Goal: Task Accomplishment & Management: Manage account settings

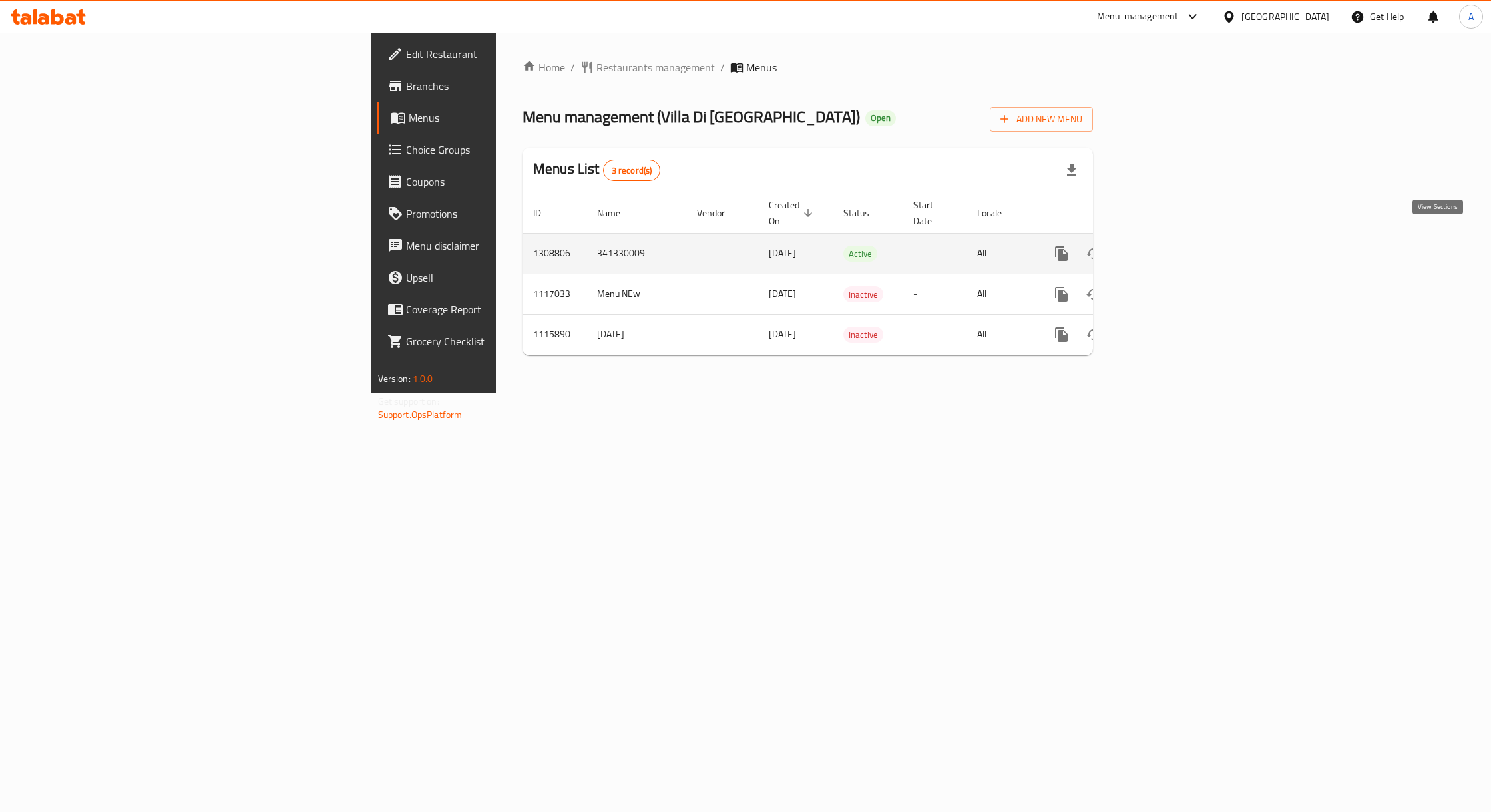
click at [1173, 241] on link "enhanced table" at bounding box center [1157, 254] width 32 height 32
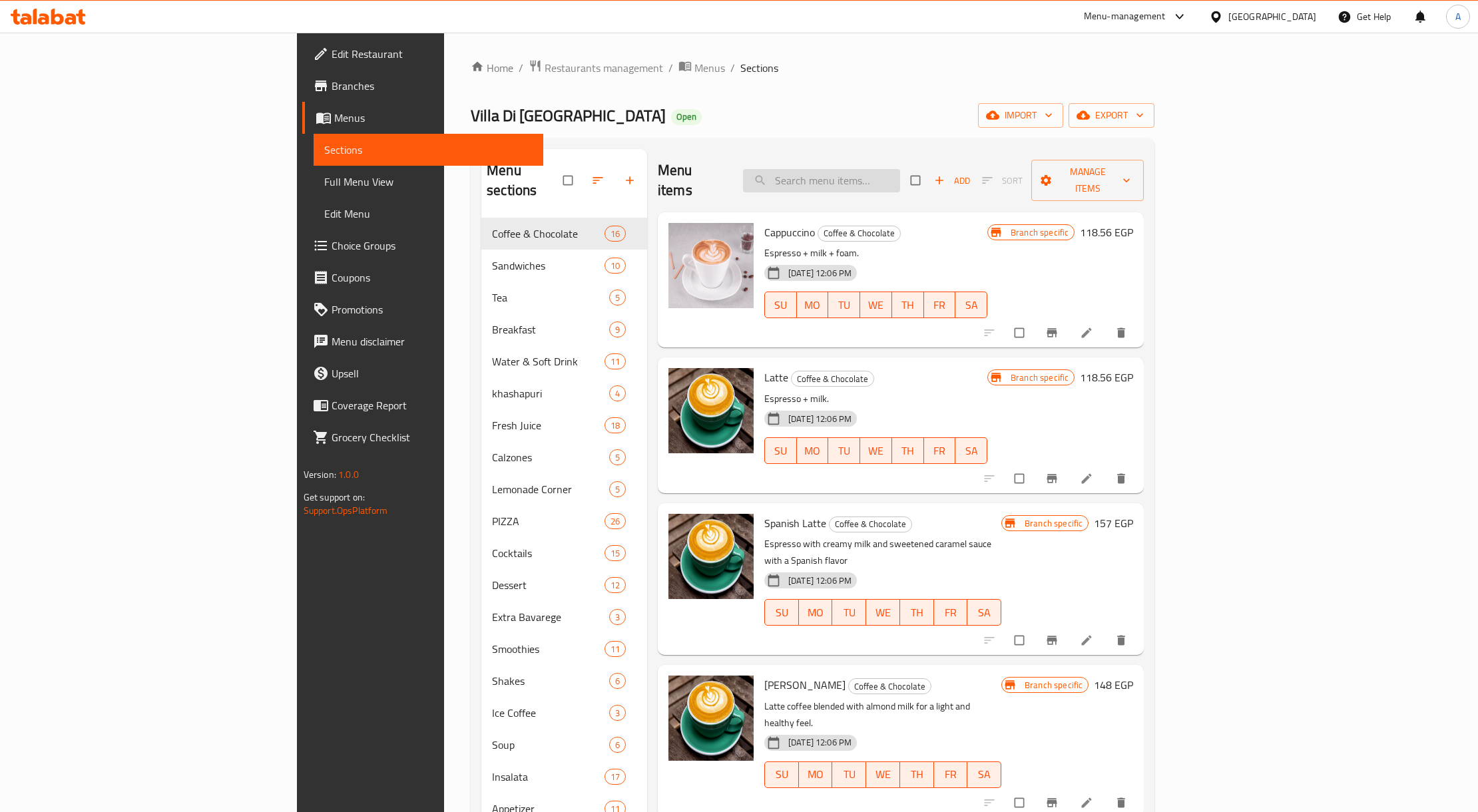
click at [859, 169] on input "search" at bounding box center [821, 181] width 157 height 23
paste input "Truffle Penne Pasta"
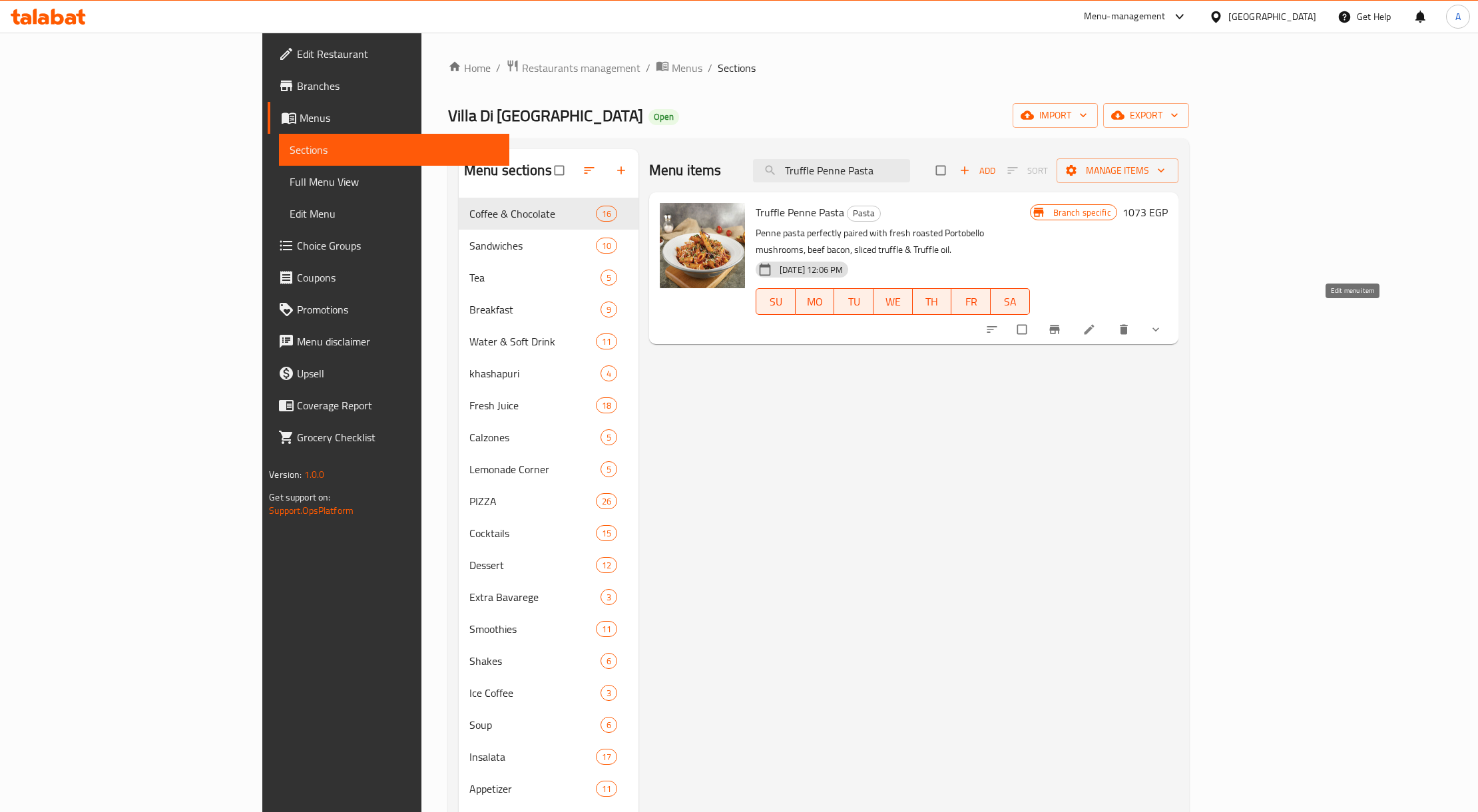
type input "Truffle Penne Pasta"
click at [1096, 323] on icon at bounding box center [1089, 329] width 13 height 13
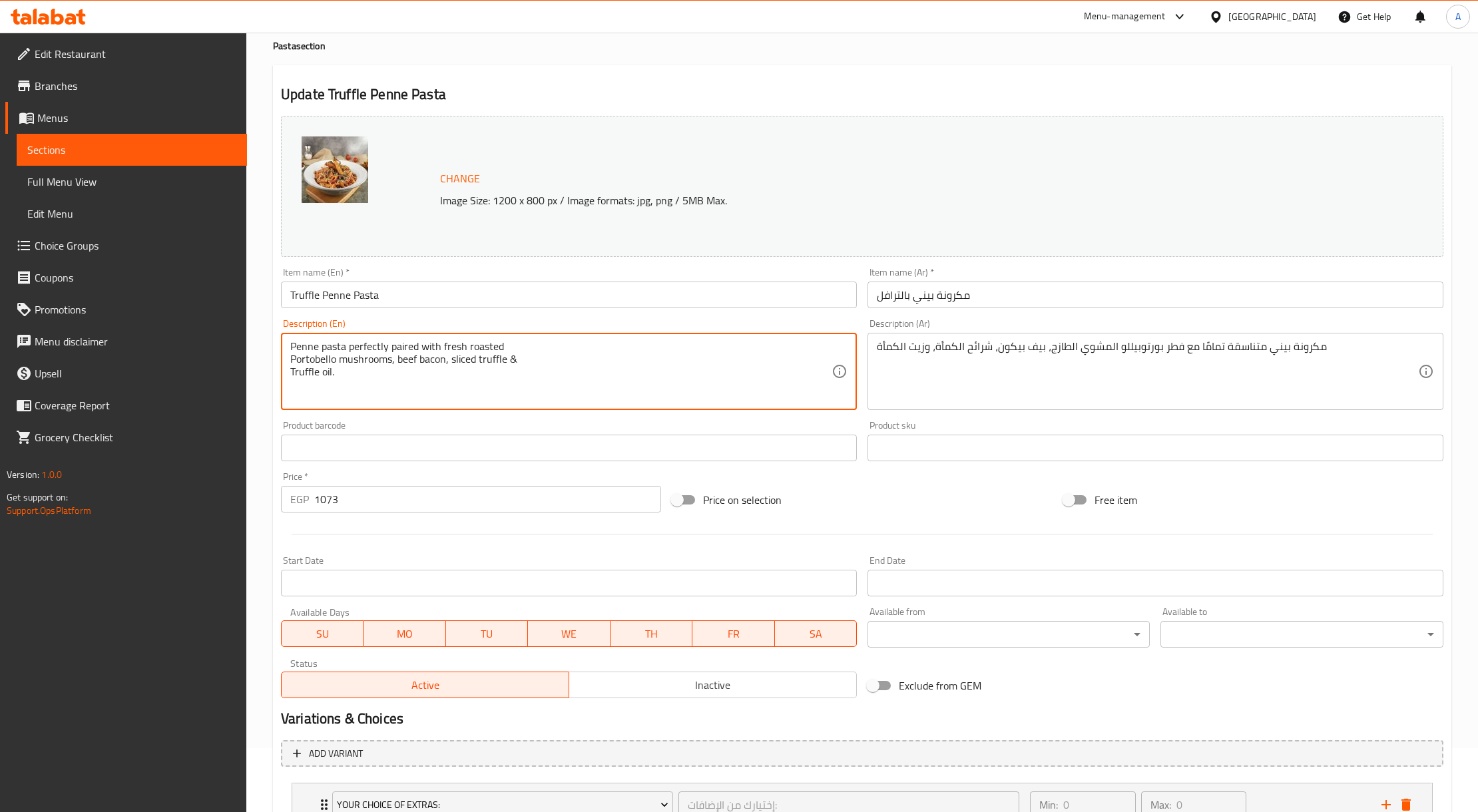
scroll to position [226, 0]
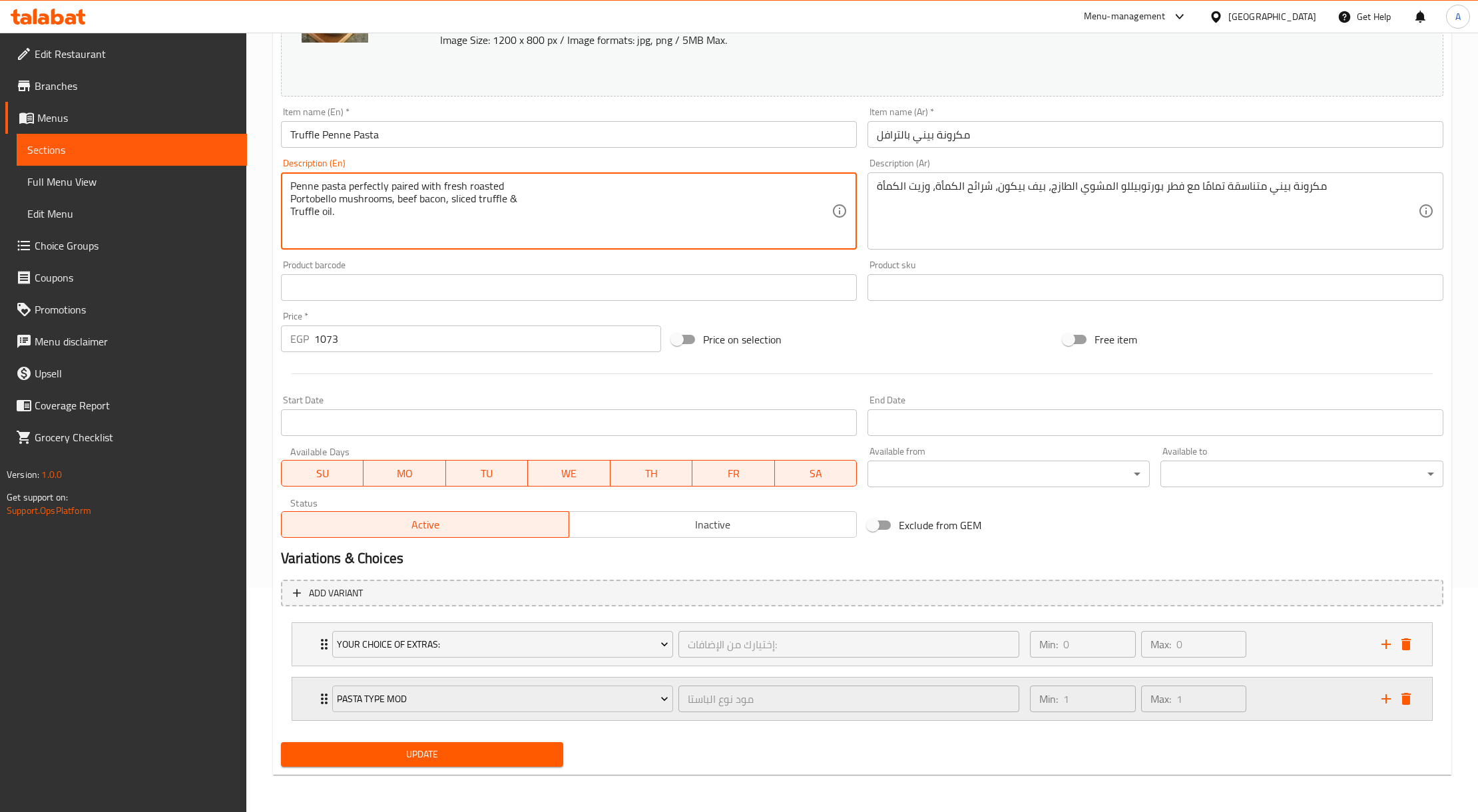
click at [1288, 694] on div "Min: 1 ​ Max: 1 ​" at bounding box center [1197, 699] width 352 height 43
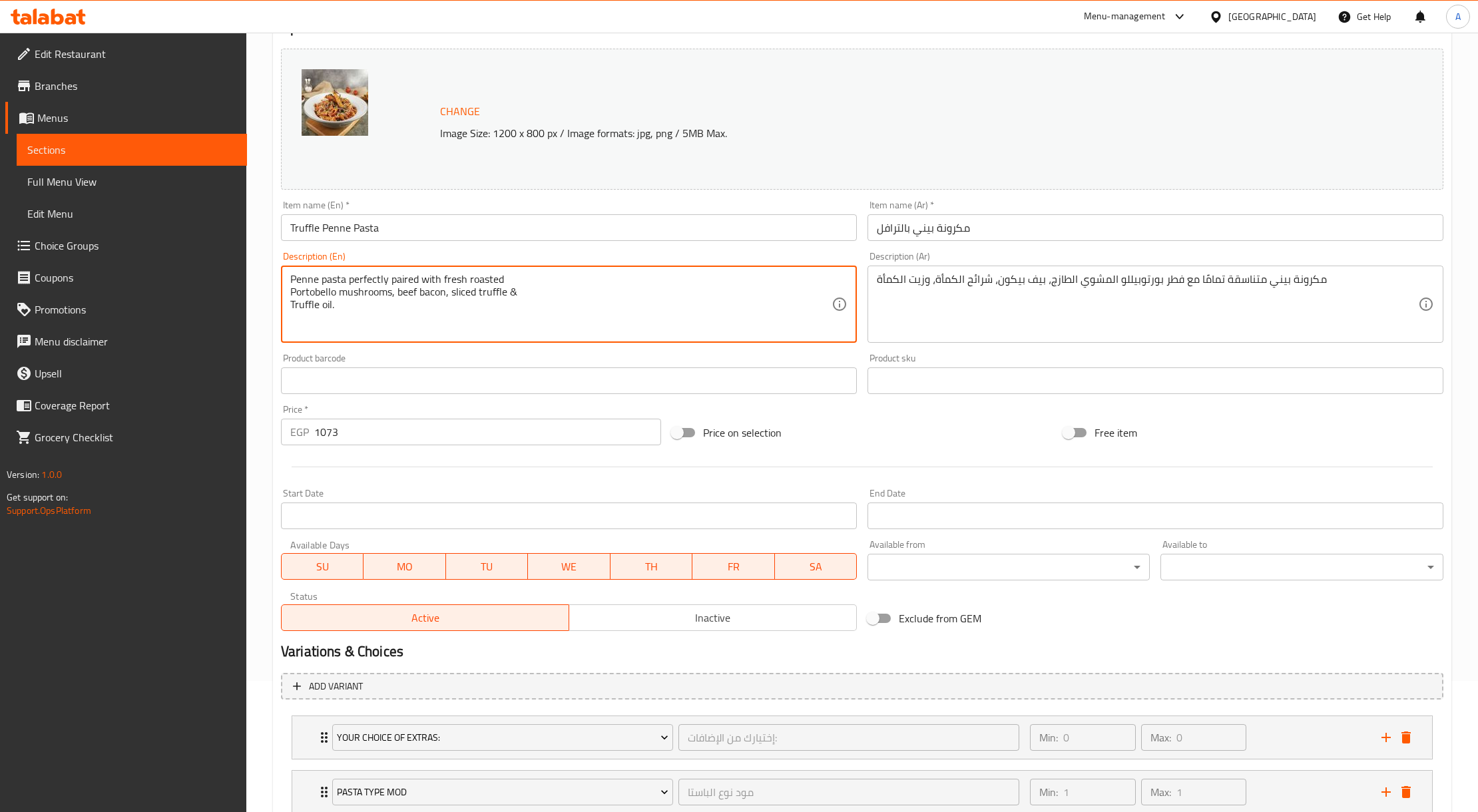
scroll to position [0, 0]
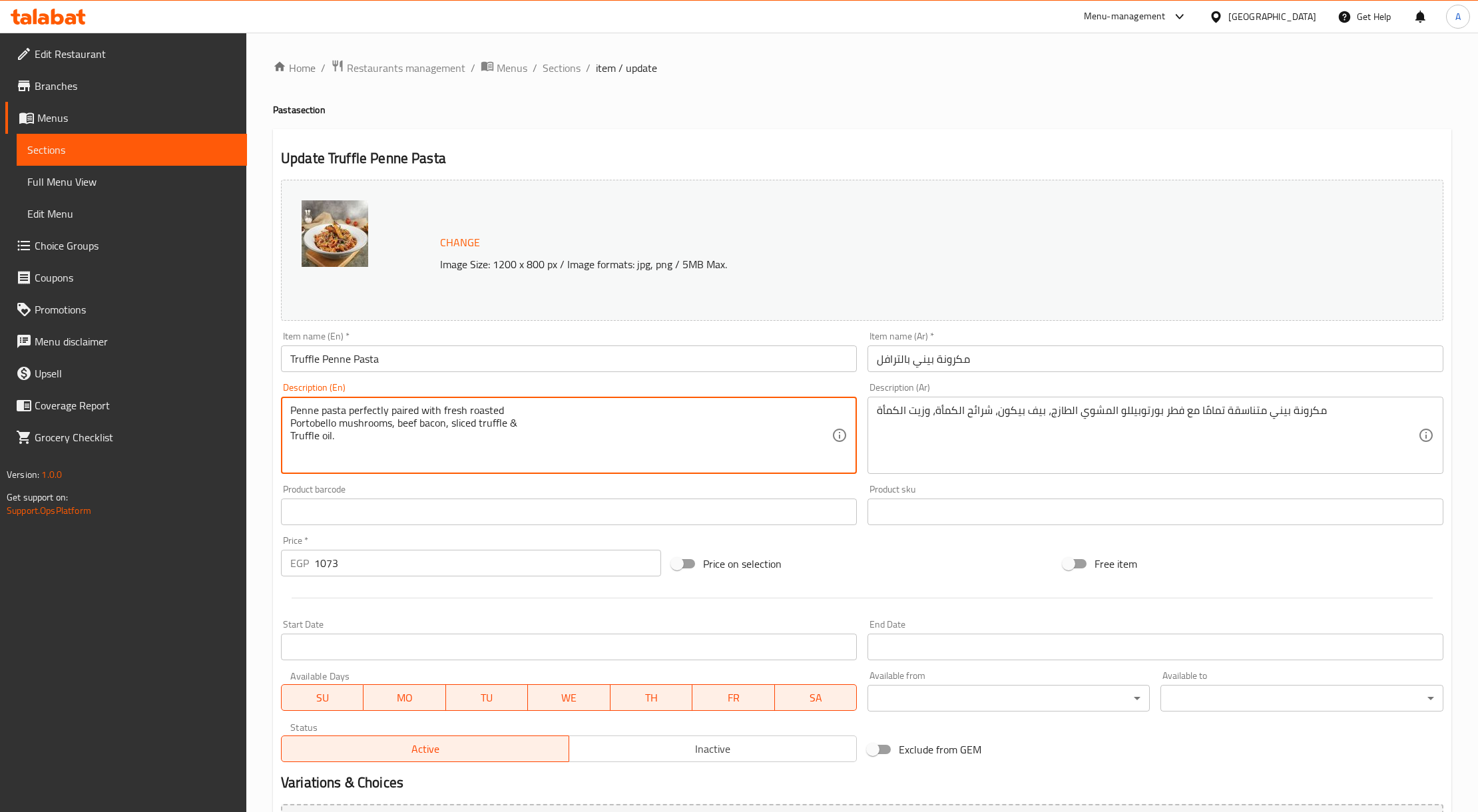
drag, startPoint x: 351, startPoint y: 406, endPoint x: 288, endPoint y: 400, distance: 63.3
click at [288, 400] on div "Penne pasta perfectly paired with fresh roasted Portobello mushrooms, beef baco…" at bounding box center [569, 435] width 576 height 77
type textarea "perfectly paired with fresh roasted Portobello mushrooms, beef bacon, sliced tr…"
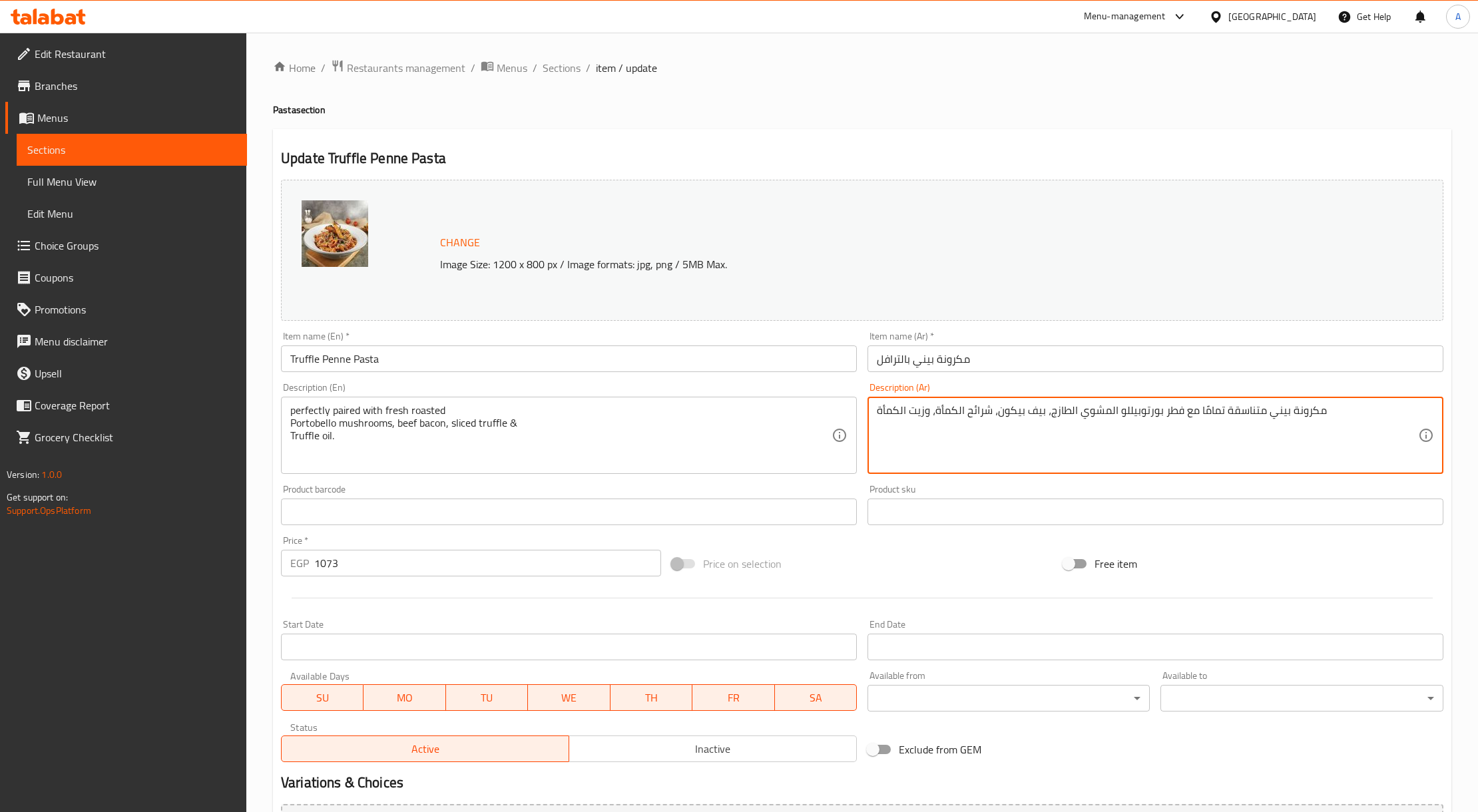
drag, startPoint x: 1264, startPoint y: 416, endPoint x: 1347, endPoint y: 414, distance: 83.0
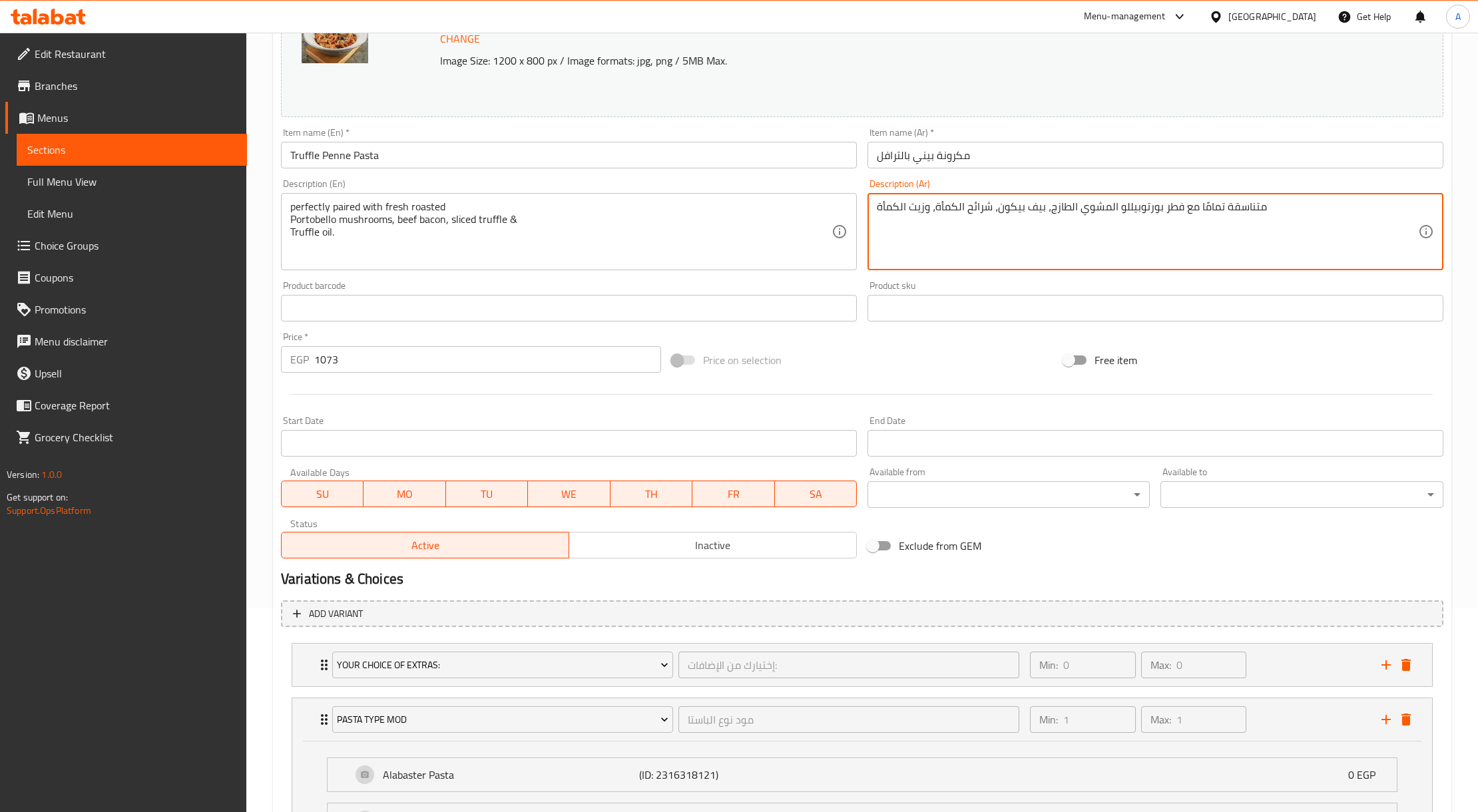
scroll to position [527, 0]
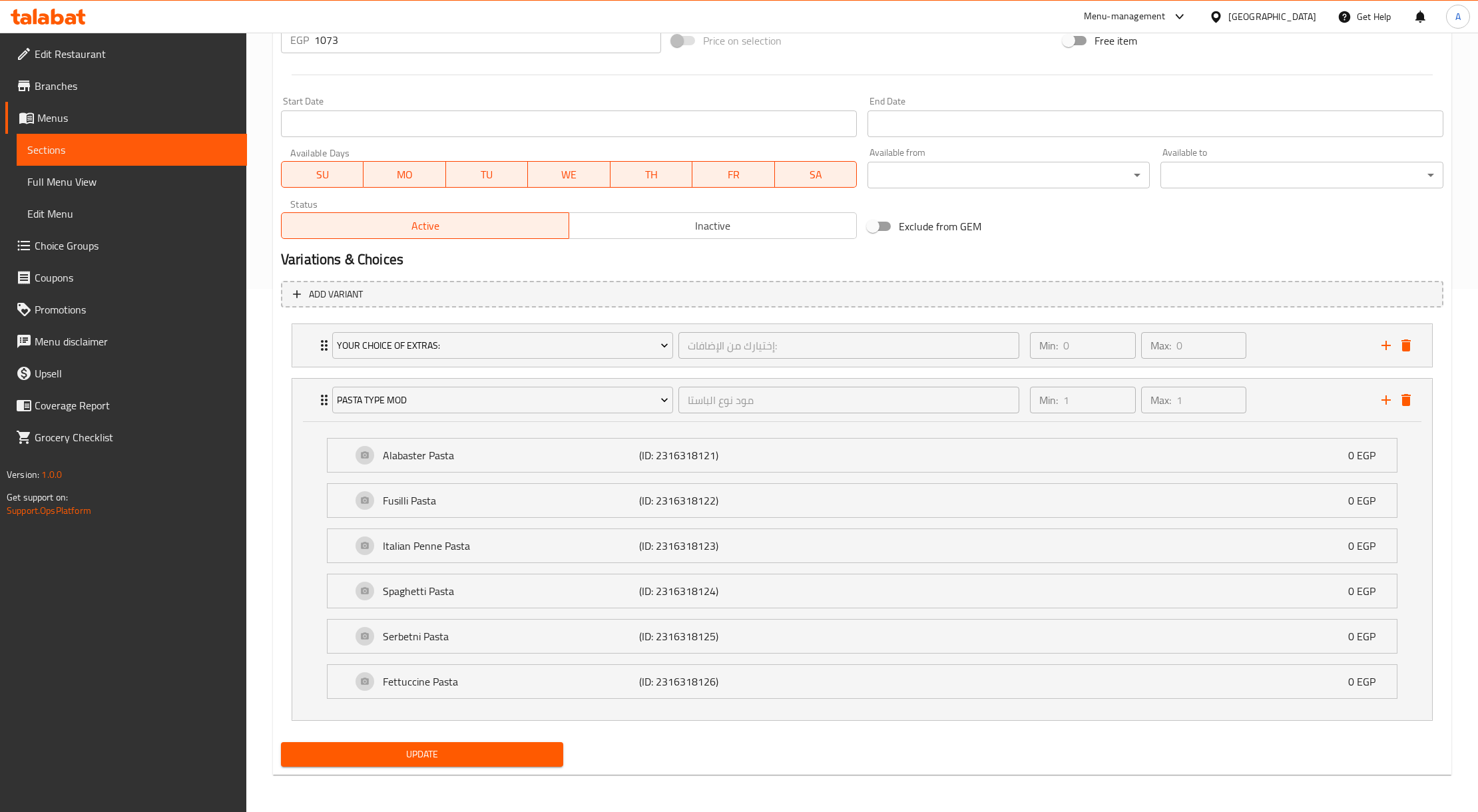
type textarea "متناسقة تمامًا مع فطر بورتوبيللو المشوي الطازج، بيف بيكون، شرائح الكمأة، وزيت ا…"
click at [505, 761] on span "Update" at bounding box center [423, 754] width 261 height 17
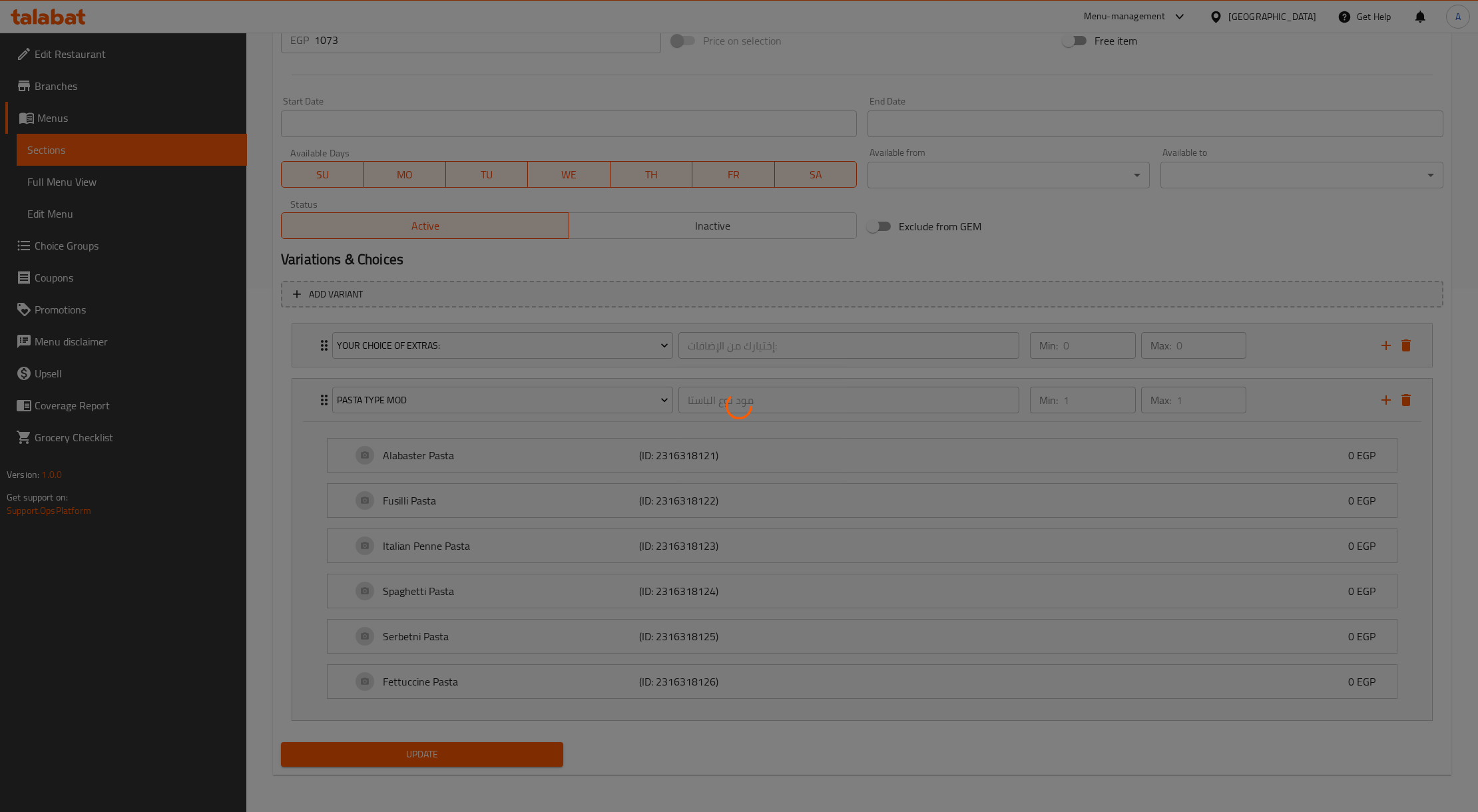
scroll to position [0, 0]
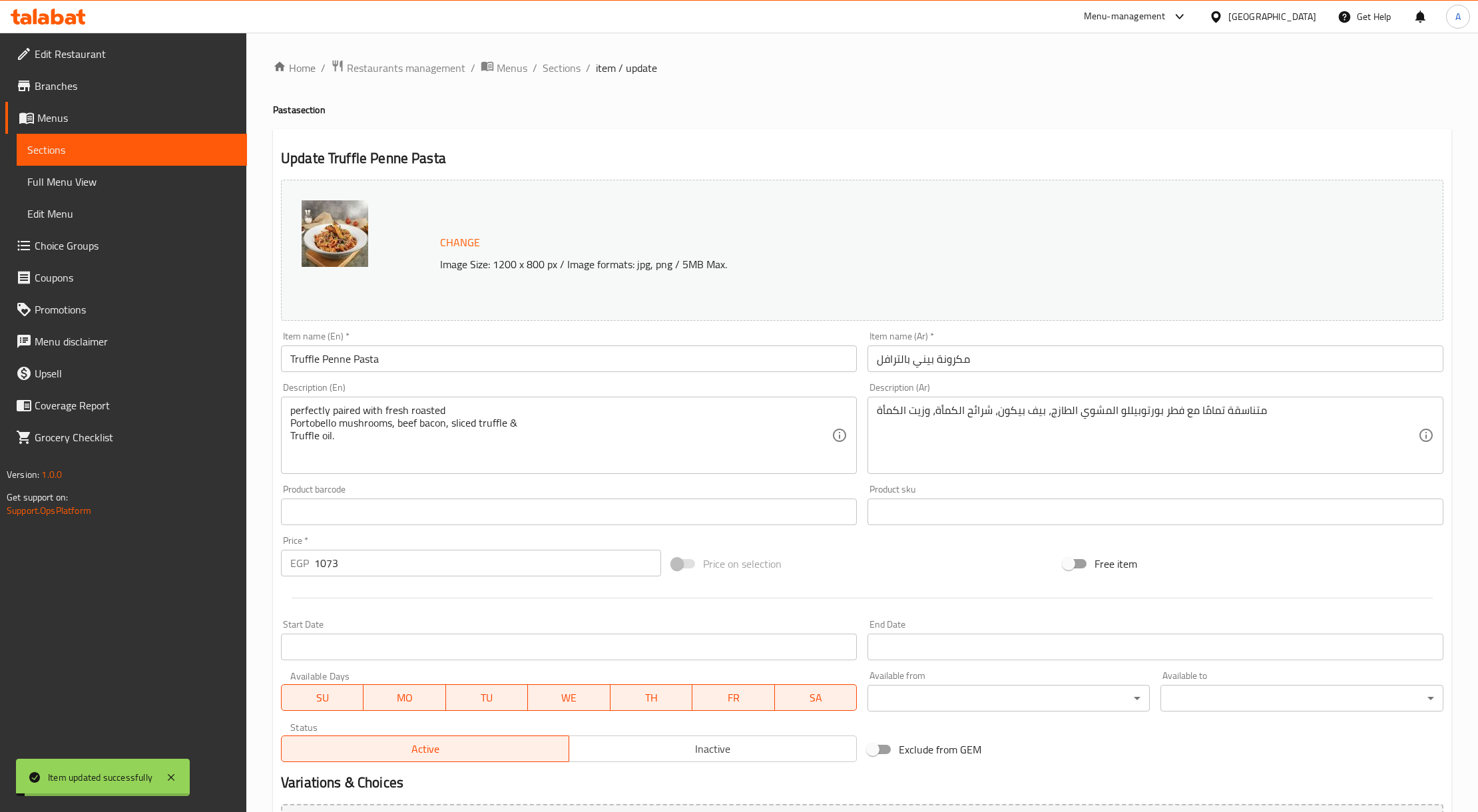
click at [374, 359] on input "Truffle Penne Pasta" at bounding box center [569, 359] width 576 height 27
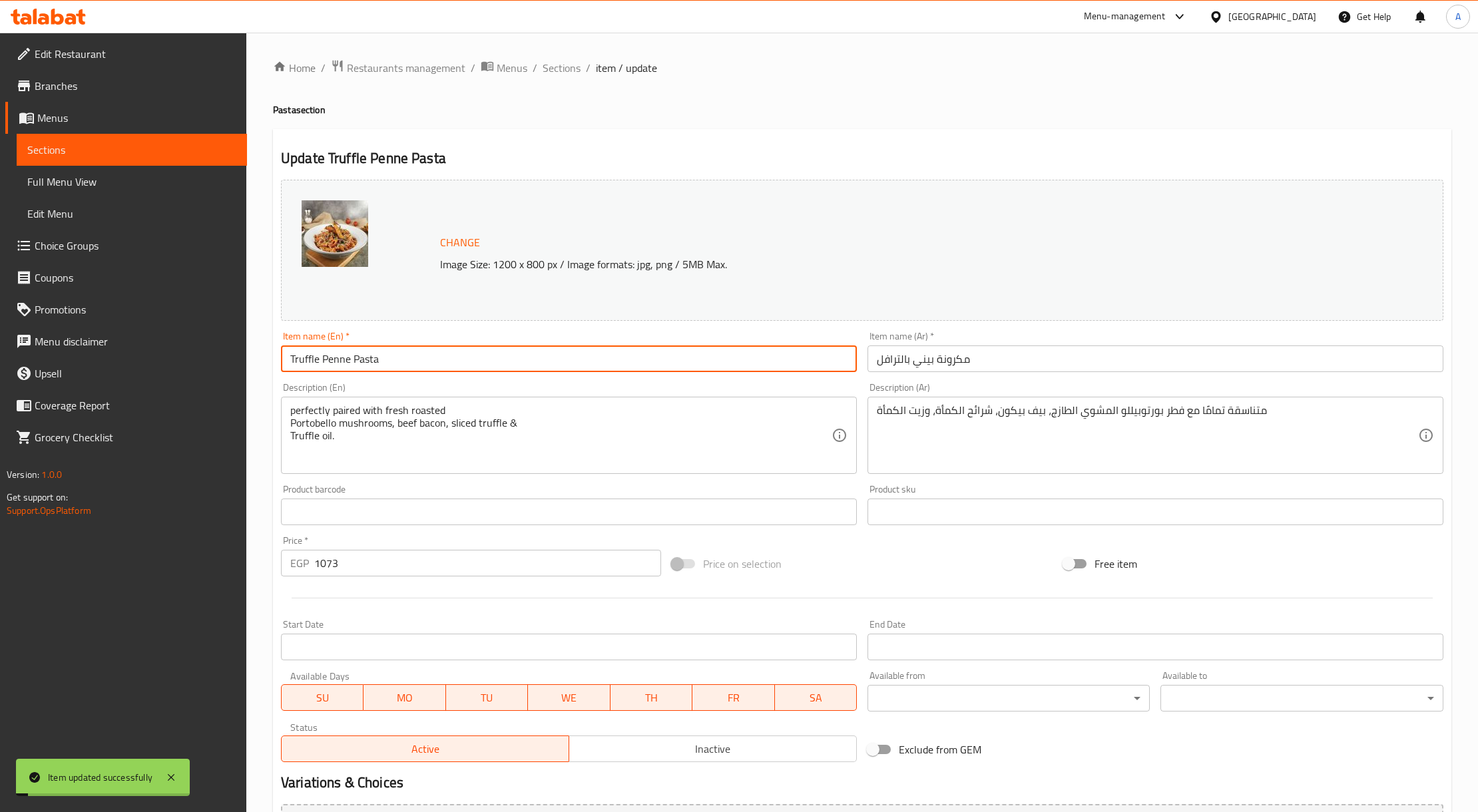
click at [374, 359] on input "Truffle Penne Pasta" at bounding box center [569, 359] width 576 height 27
click at [934, 358] on input "مكرونة بيني بالترافل" at bounding box center [1155, 359] width 576 height 27
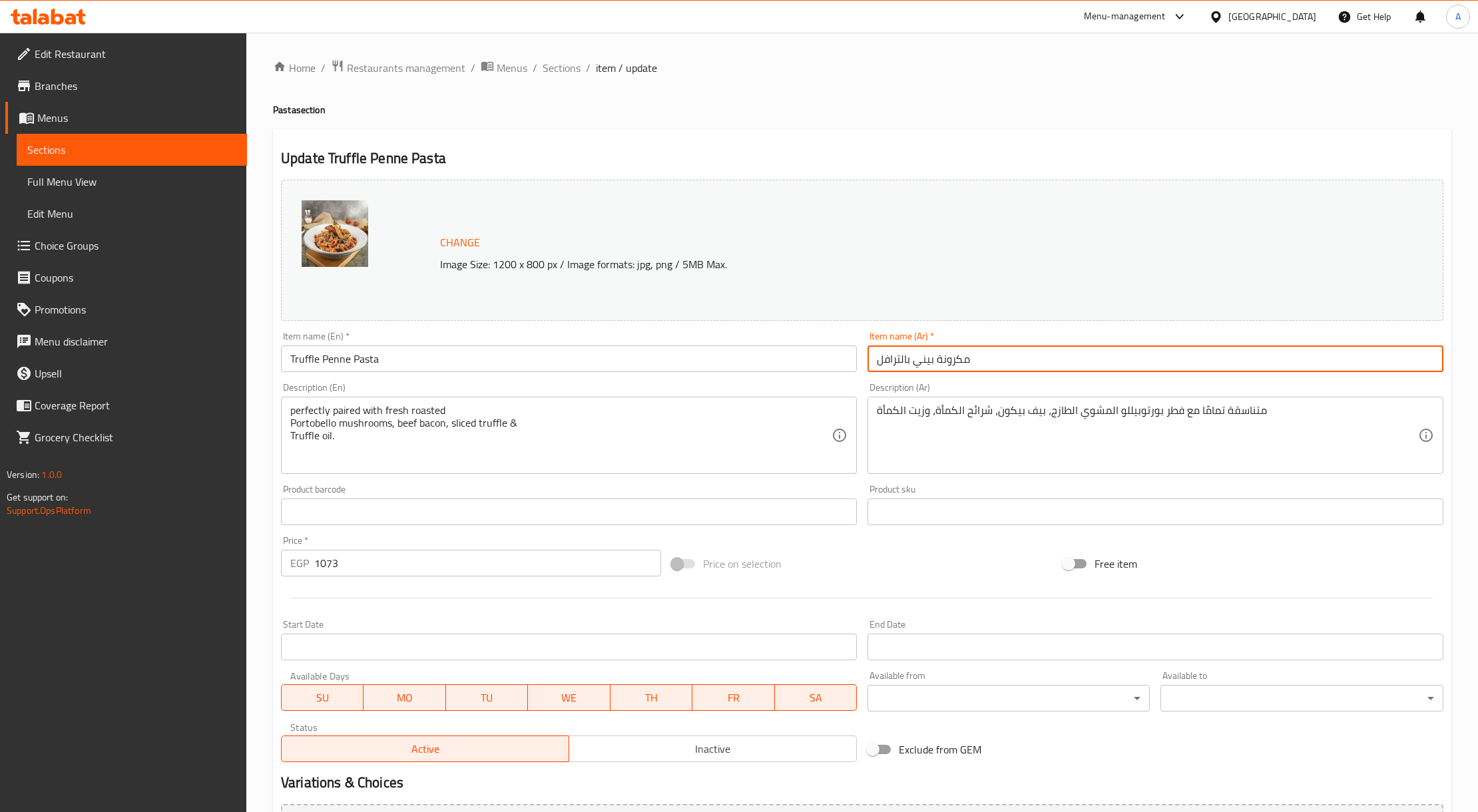
click at [934, 358] on input "مكرونة بيني بالترافل" at bounding box center [1155, 359] width 576 height 27
type input "مكرونة بالترافل"
click at [331, 361] on input "Truffle Penne Pasta" at bounding box center [569, 359] width 576 height 27
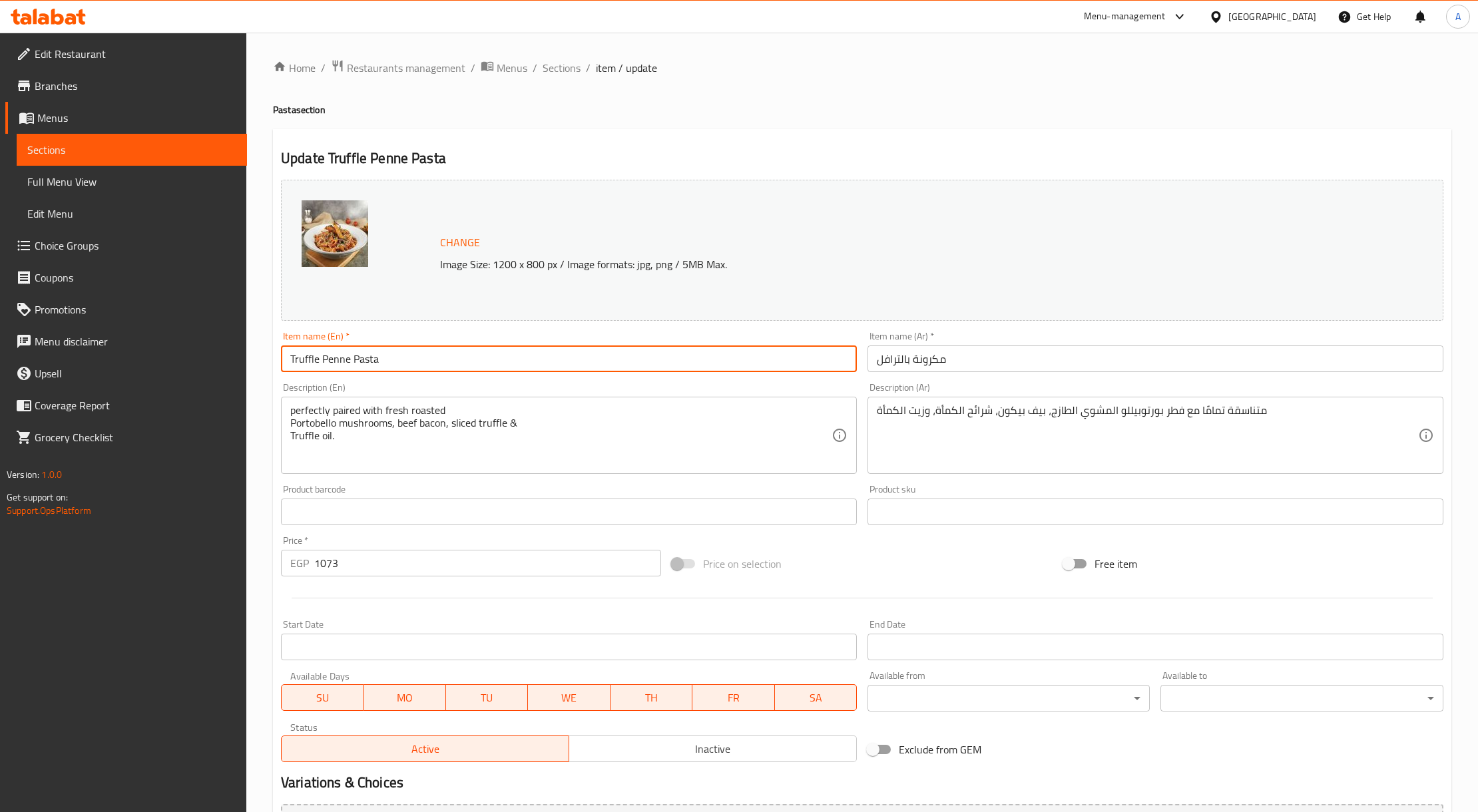
click at [331, 361] on input "Truffle Penne Pasta" at bounding box center [569, 359] width 576 height 27
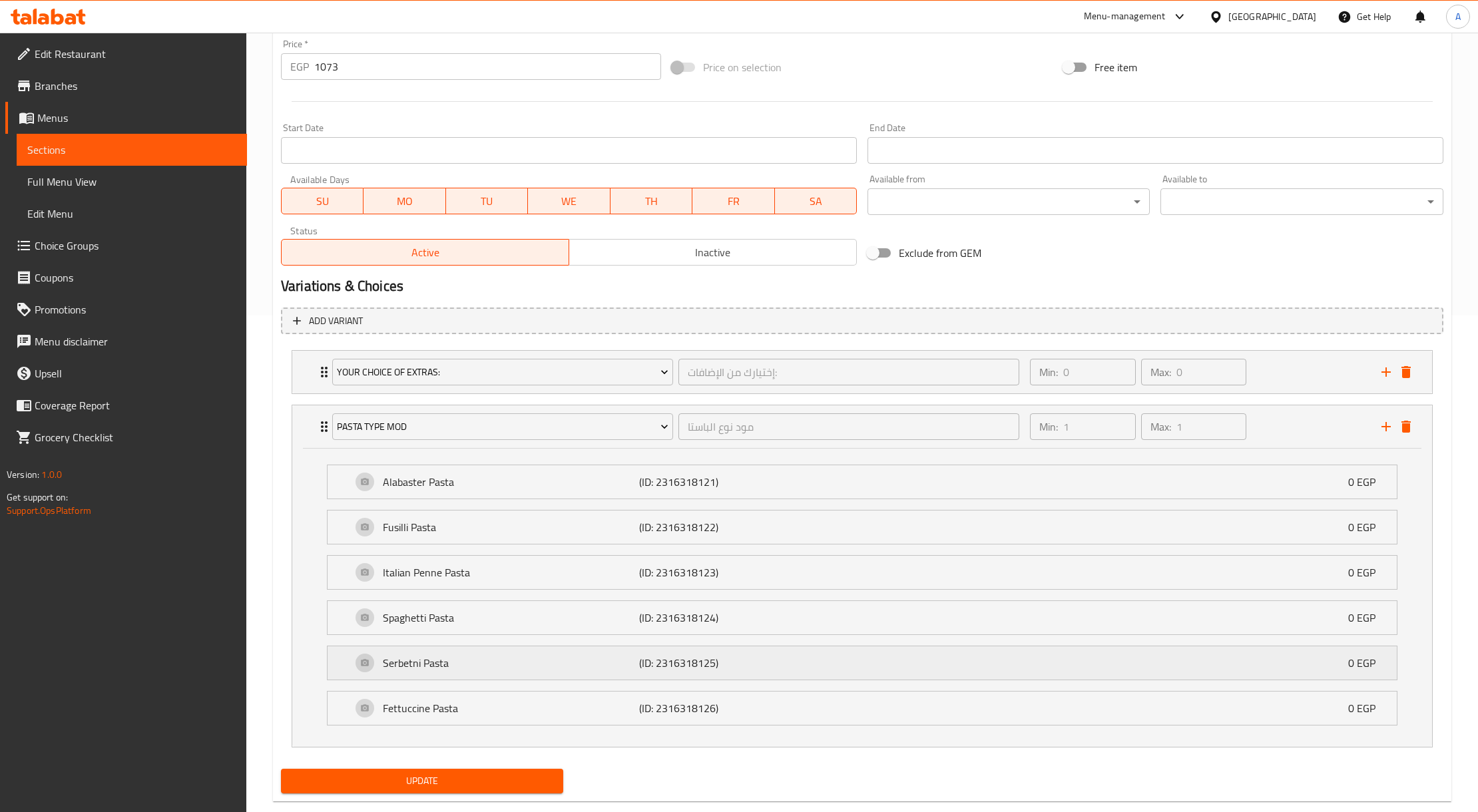
scroll to position [527, 0]
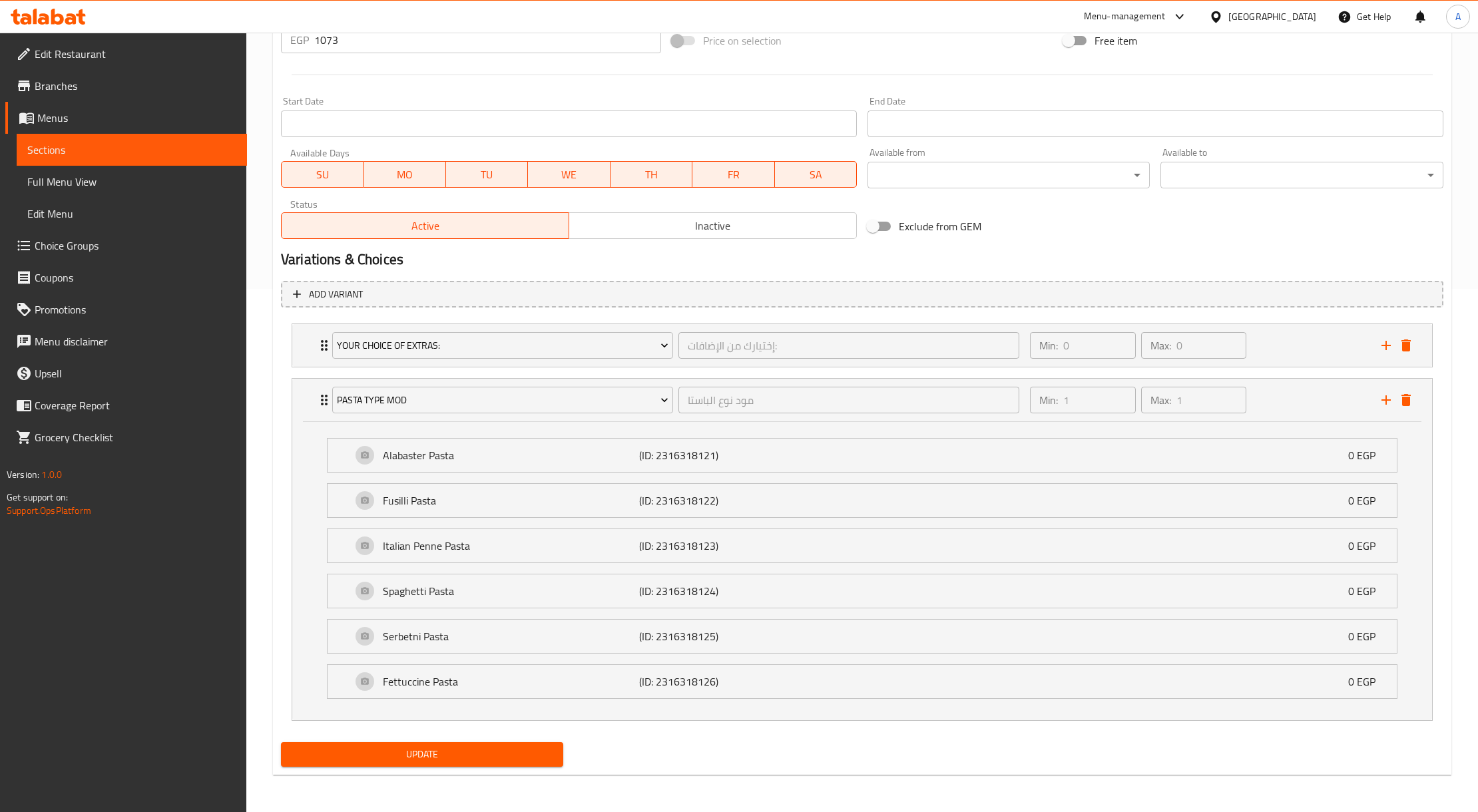
type input "Truffle Pasta"
click at [478, 745] on button "Update" at bounding box center [423, 754] width 282 height 25
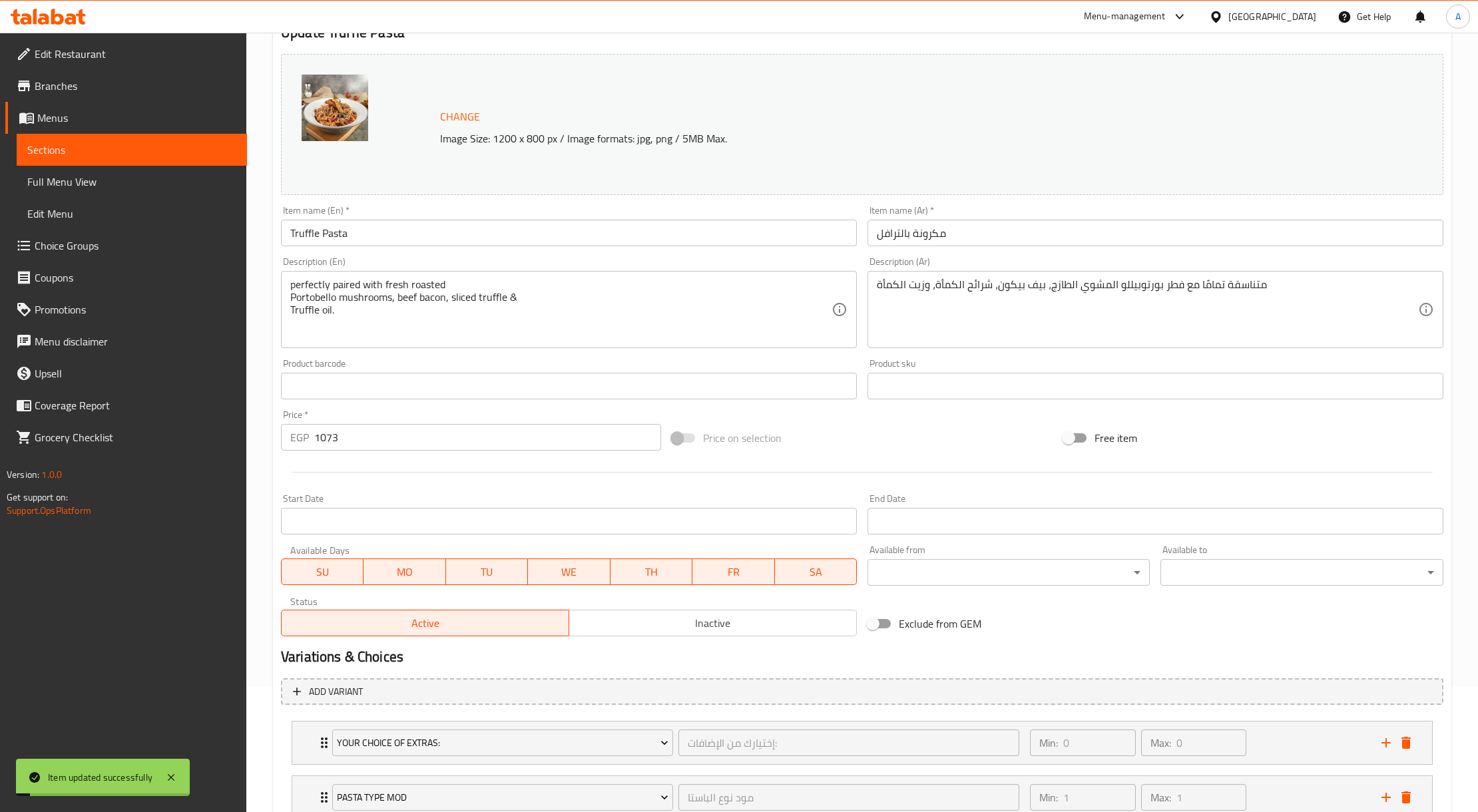
scroll to position [0, 0]
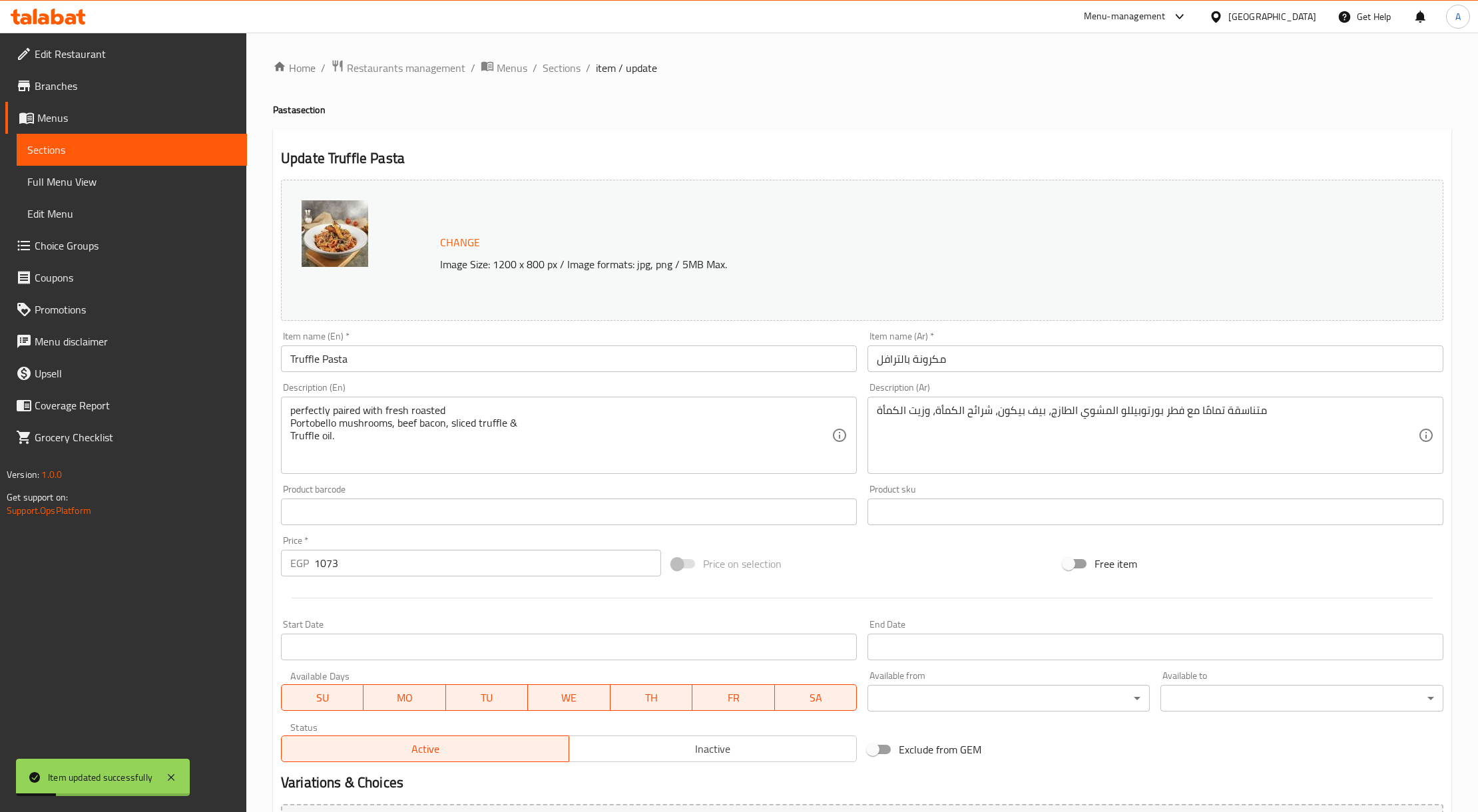
click at [339, 359] on input "Truffle Pasta" at bounding box center [569, 359] width 576 height 27
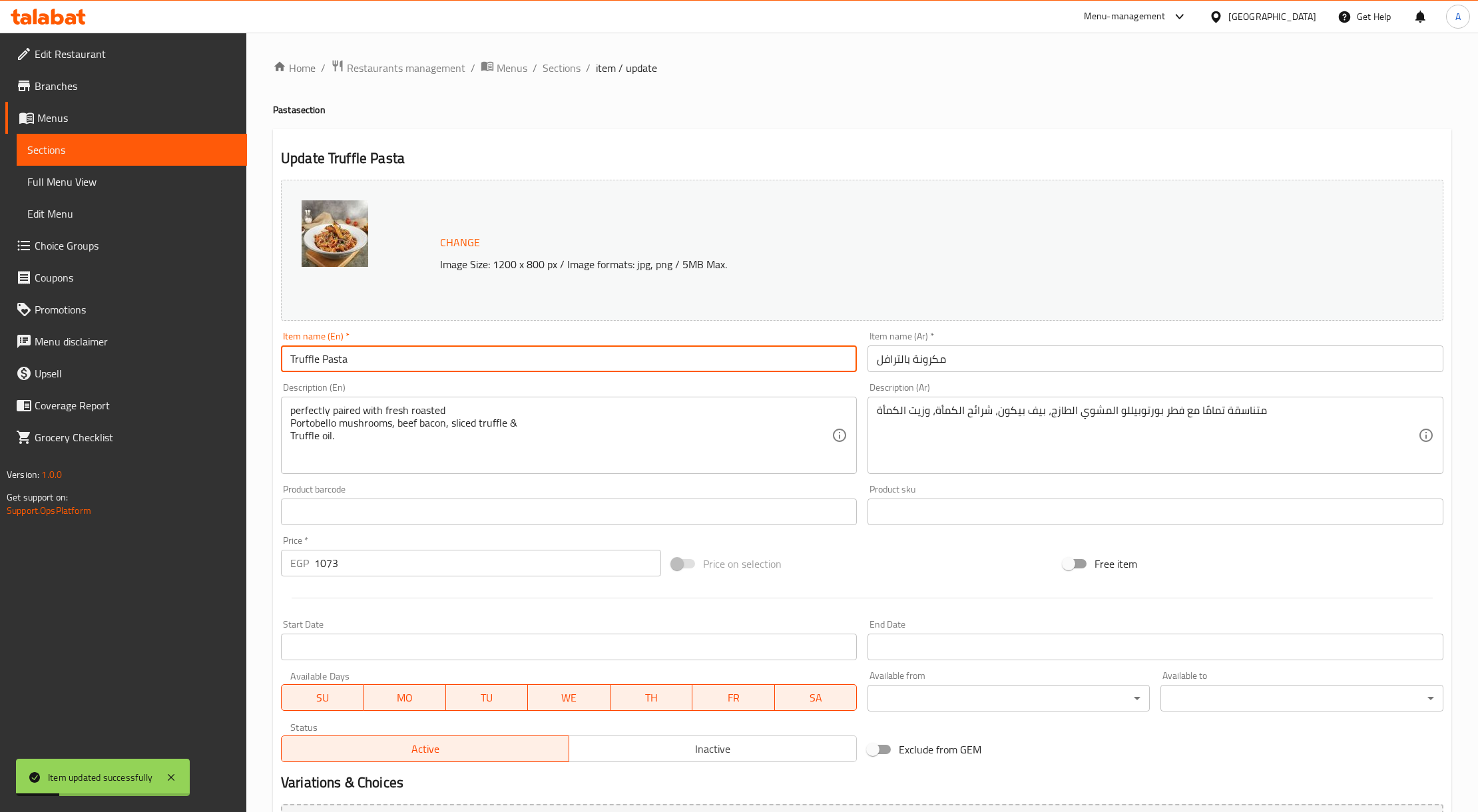
click at [339, 359] on input "Truffle Pasta" at bounding box center [569, 359] width 576 height 27
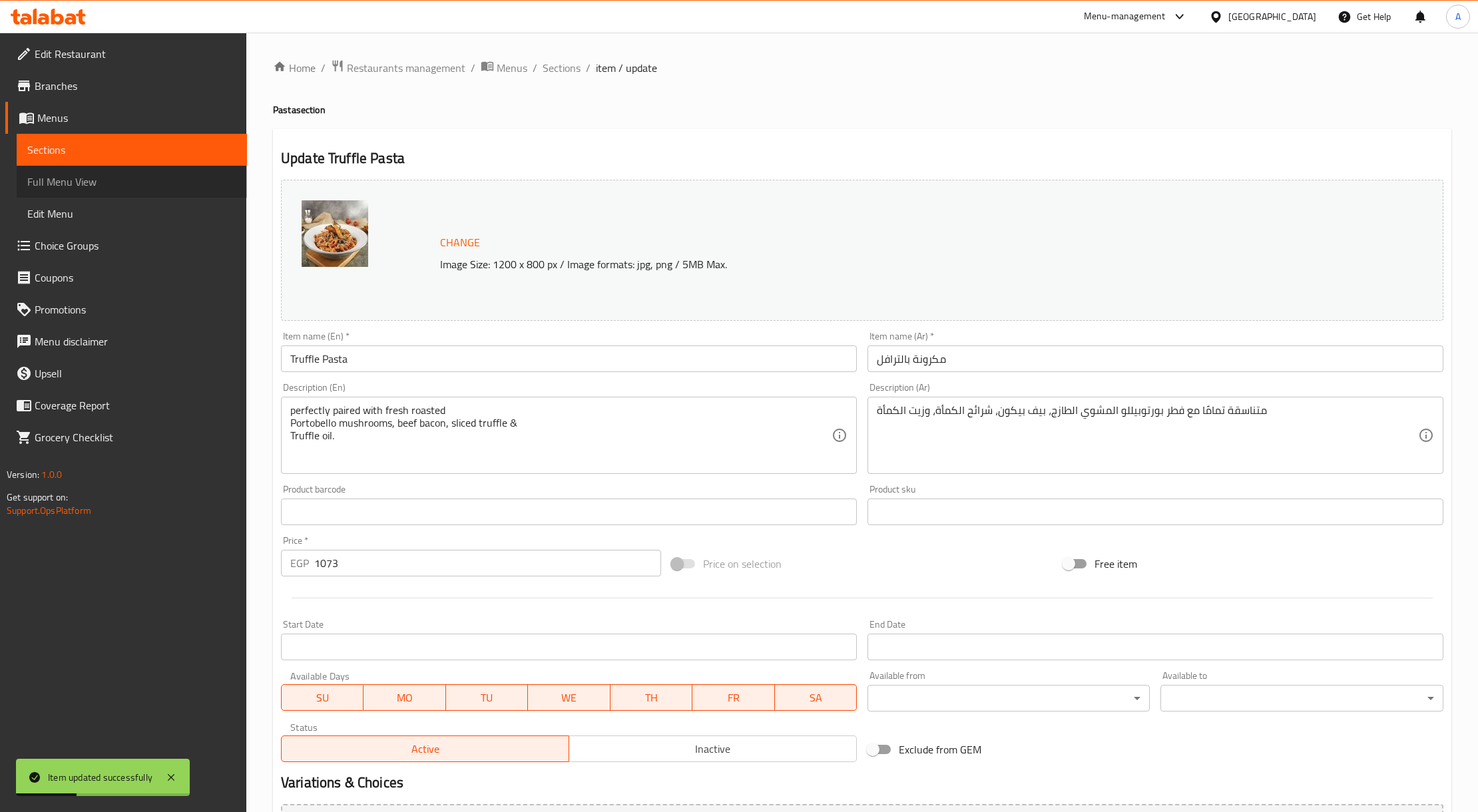
click at [111, 170] on link "Full Menu View" at bounding box center [132, 182] width 231 height 32
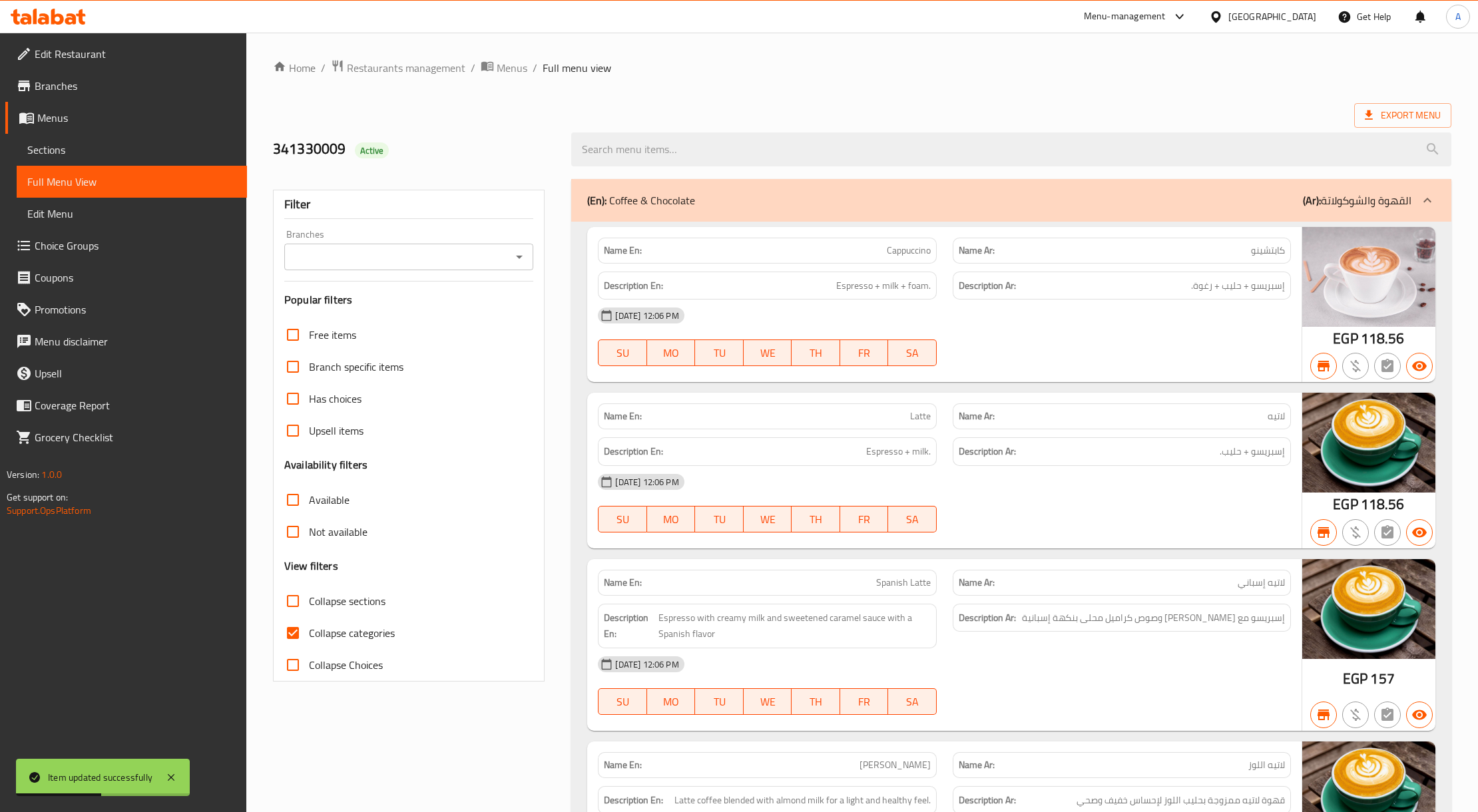
click at [308, 608] on input "Collapse sections" at bounding box center [293, 601] width 32 height 32
checkbox input "true"
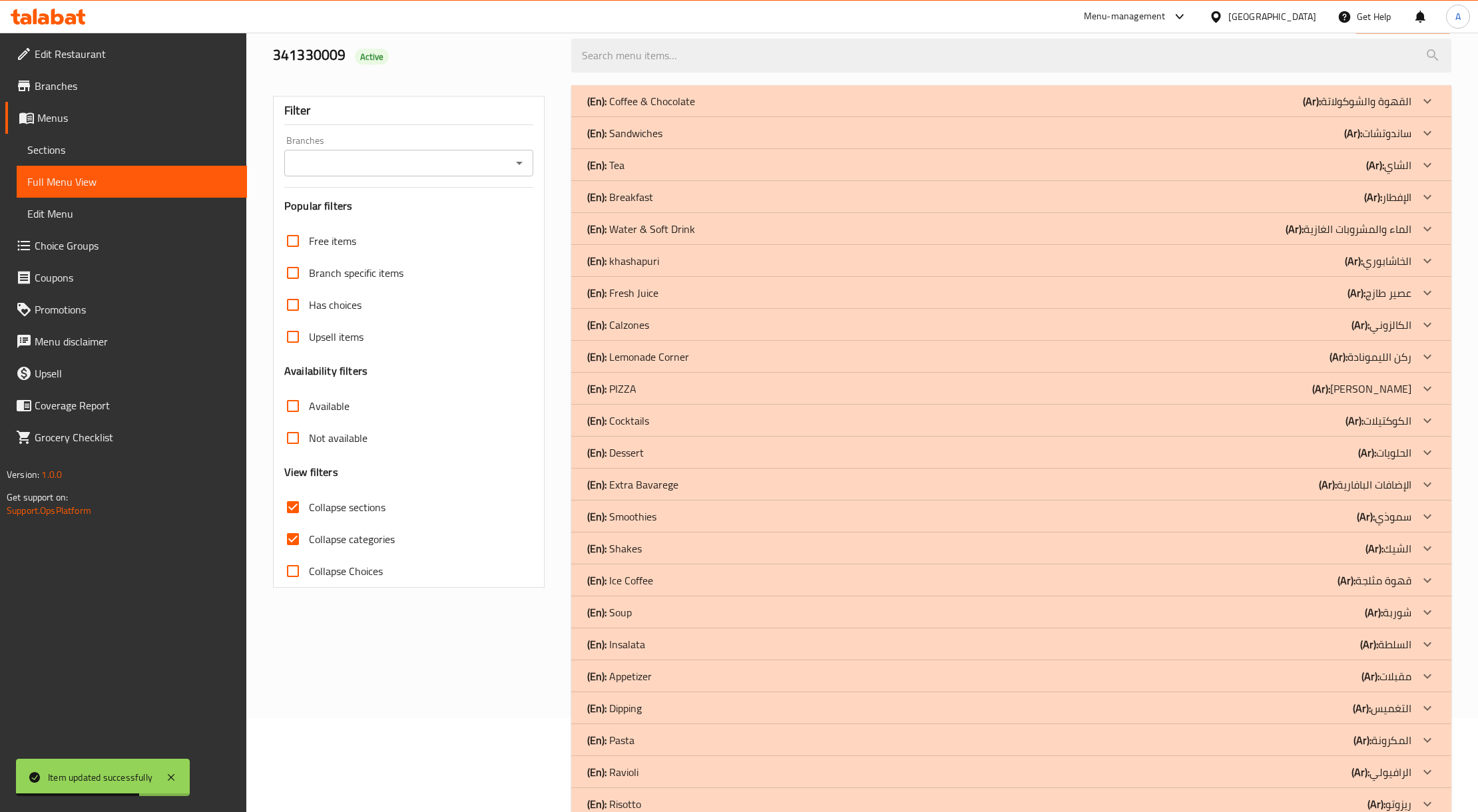
scroll to position [162, 0]
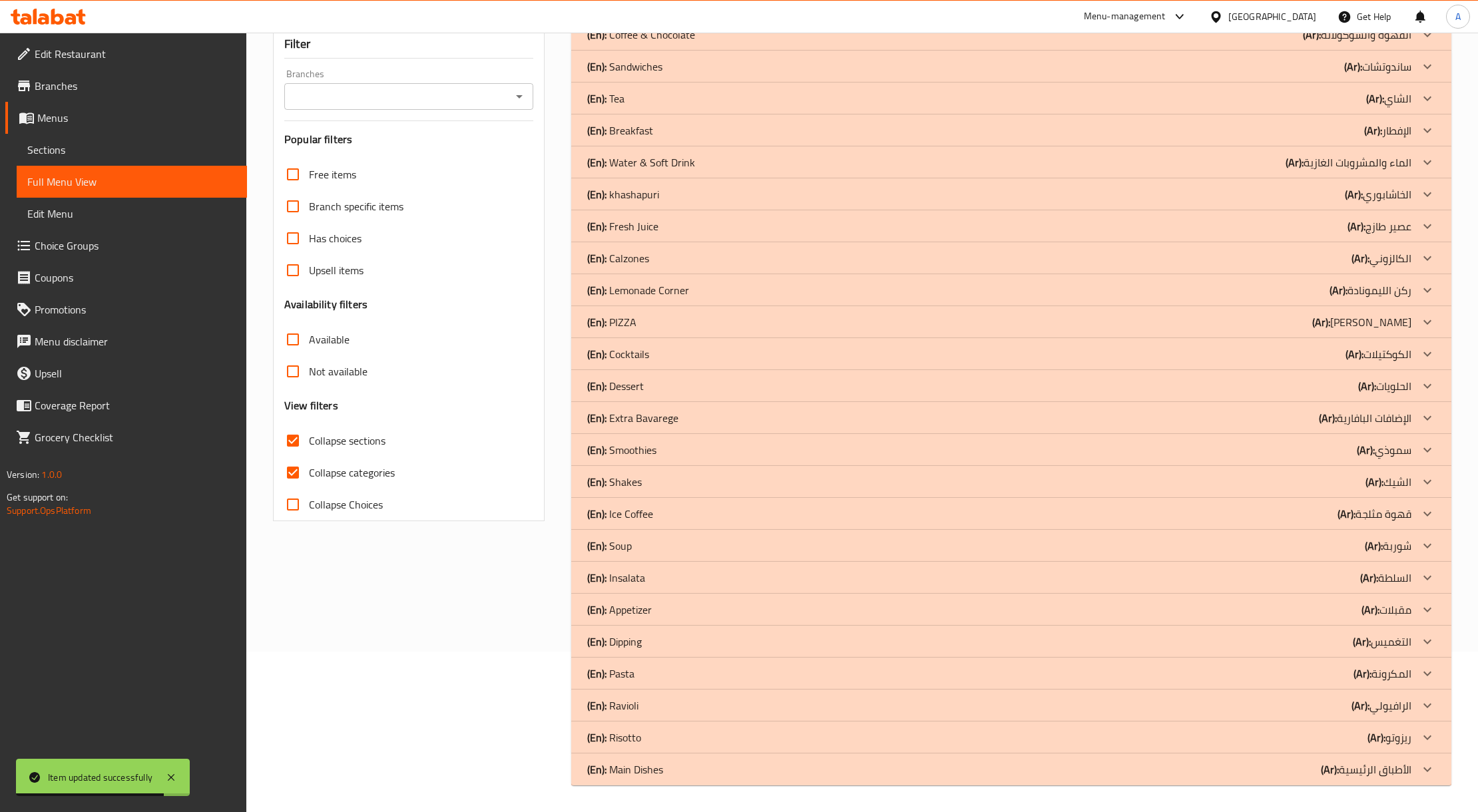
click at [672, 666] on div "(En): Pasta (Ar): المكرونة" at bounding box center [1000, 674] width 824 height 16
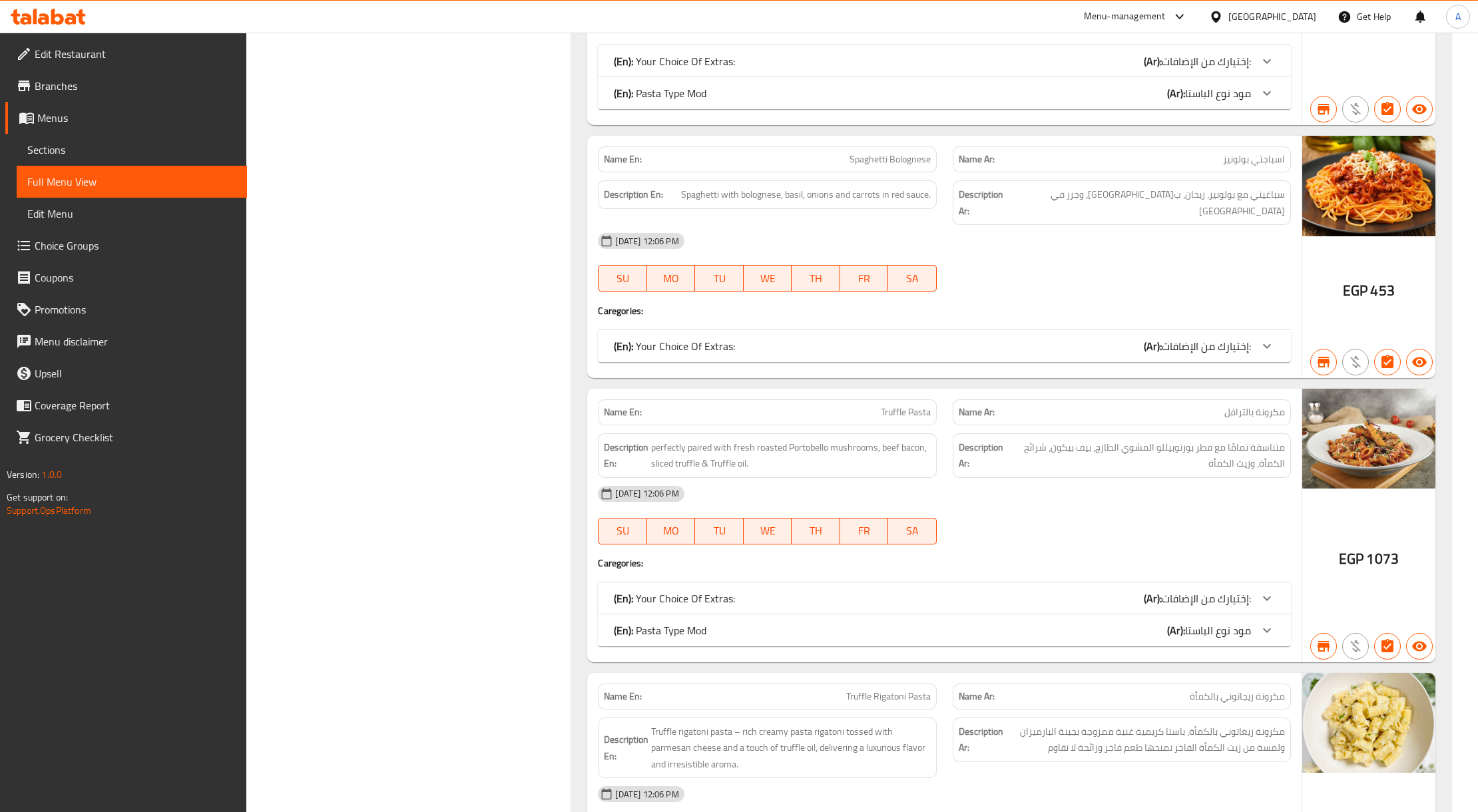
click at [1283, 587] on div "(En): Your Choice Of Extras: (Ar): إختيارك من الإضافات:" at bounding box center [944, 598] width 692 height 32
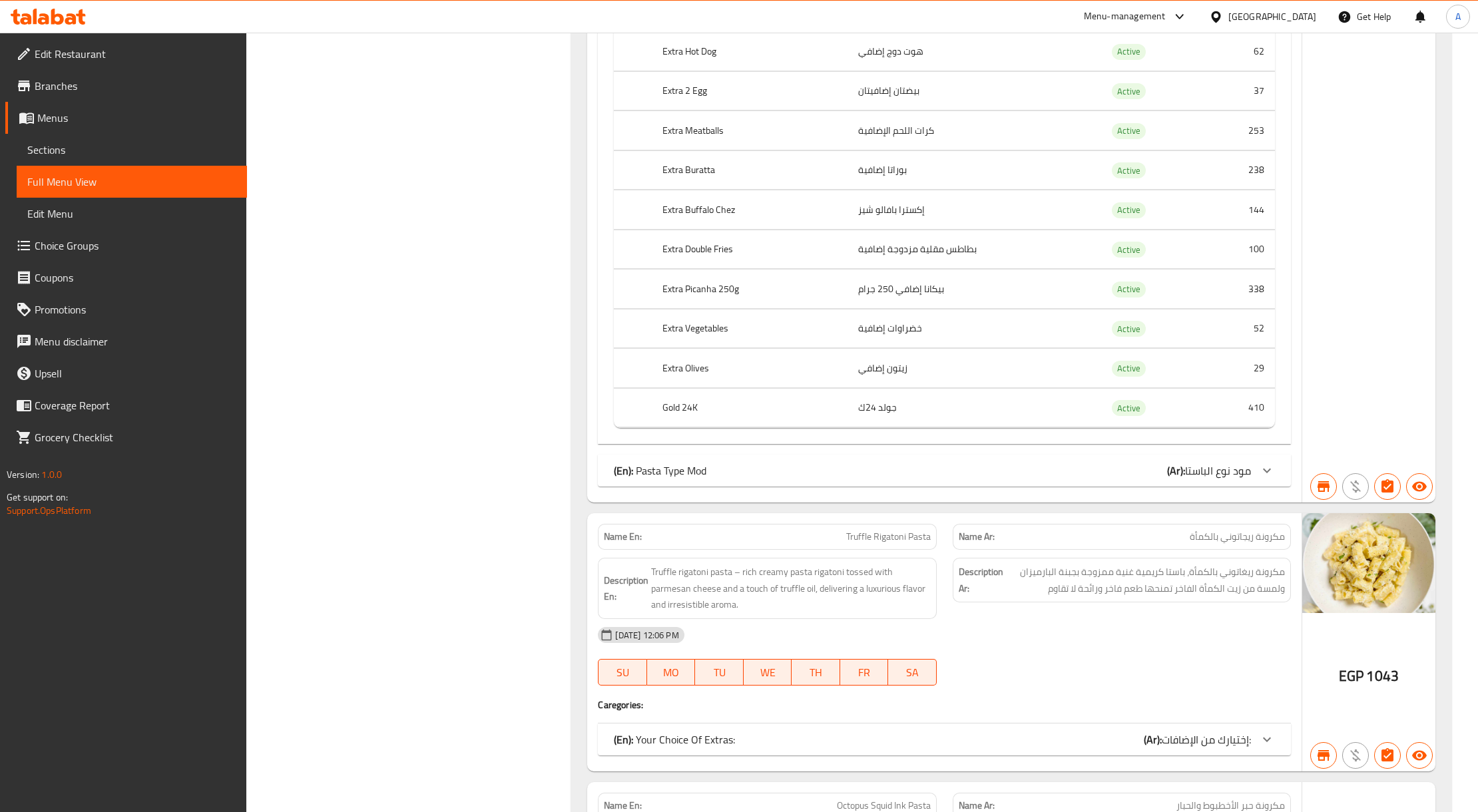
scroll to position [5845, 0]
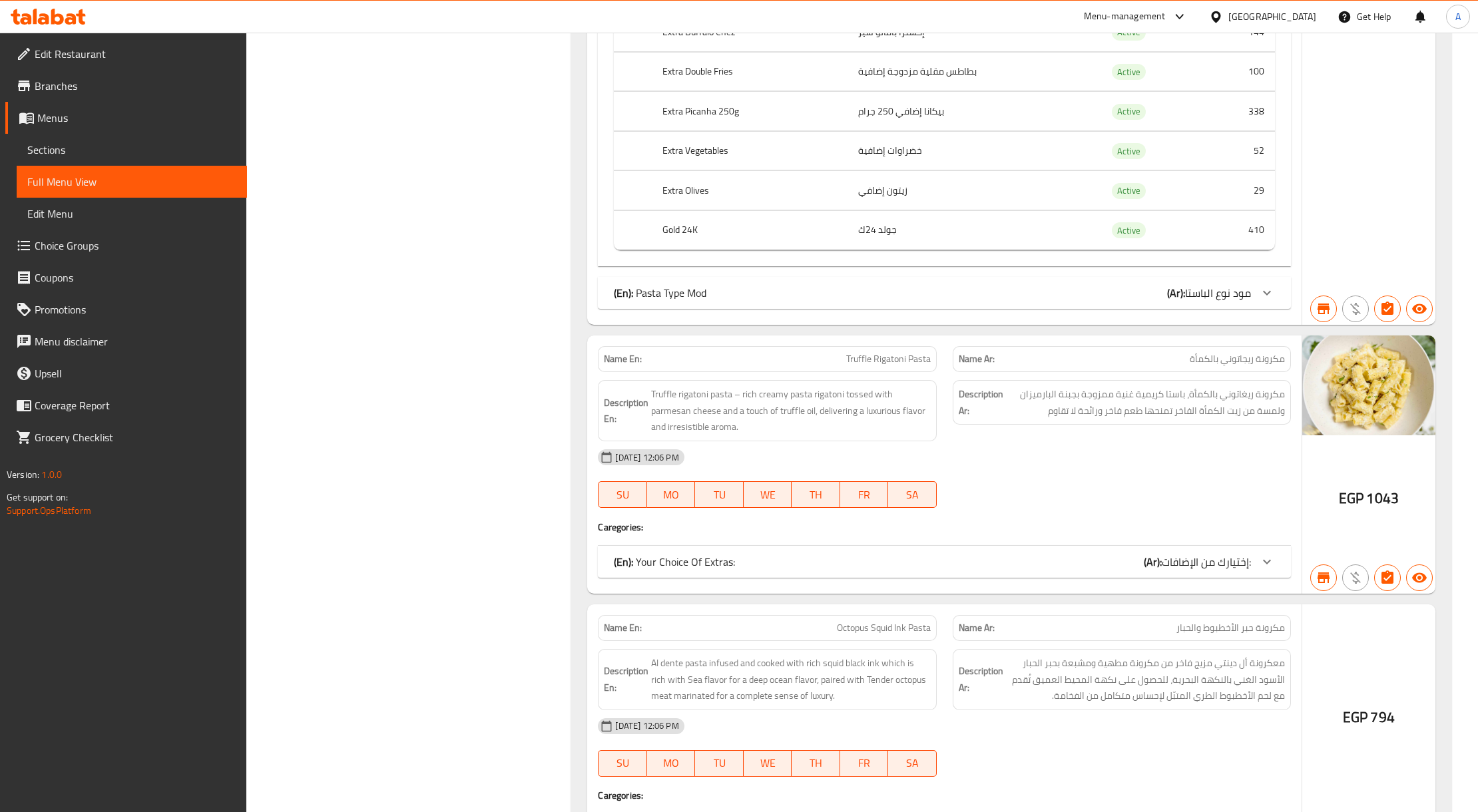
click at [954, 309] on div "(En): Pasta Type Mod (Ar): مود نوع الباستا" at bounding box center [944, 293] width 692 height 32
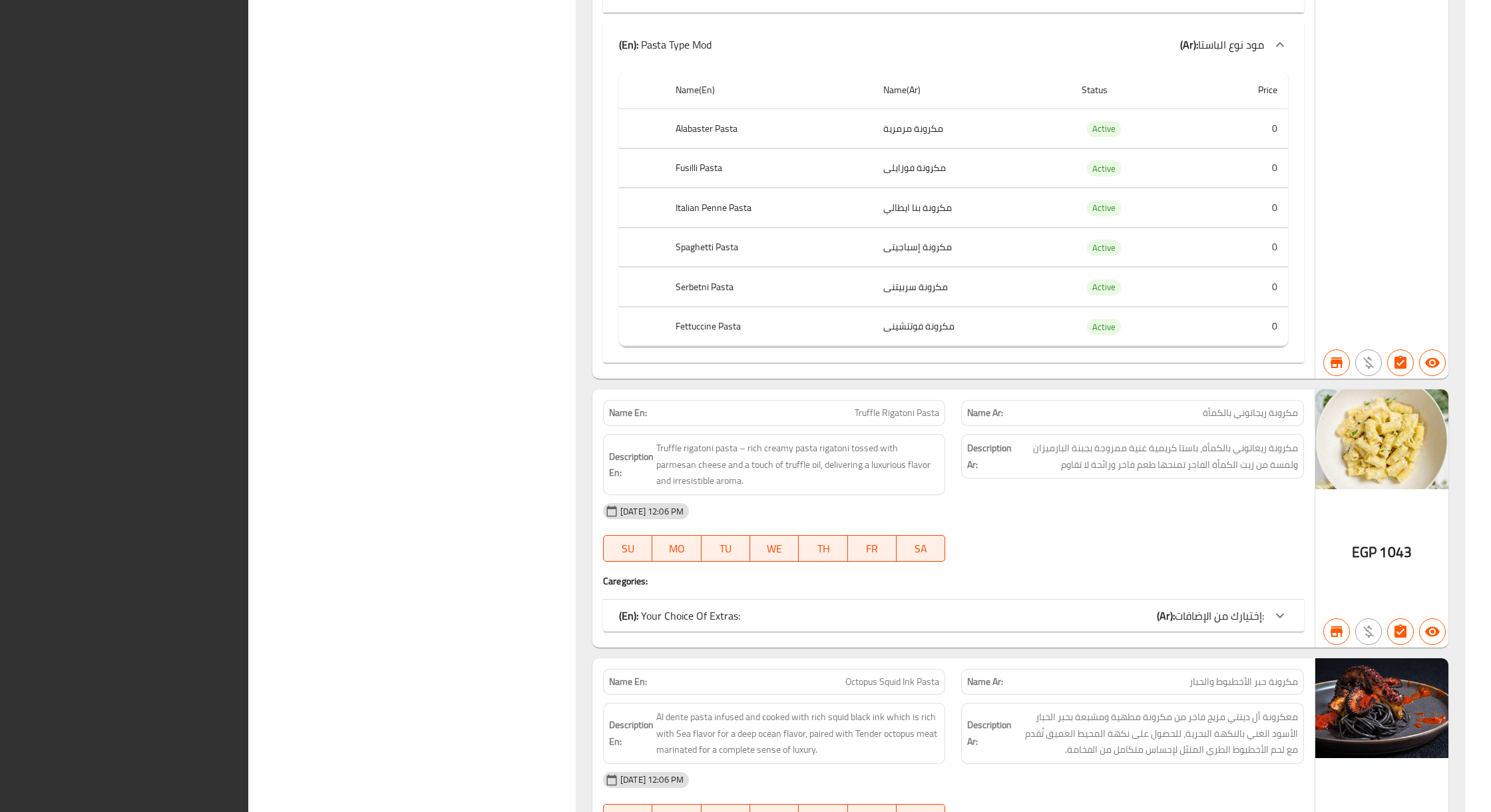
scroll to position [6710, 0]
